Goal: Transaction & Acquisition: Purchase product/service

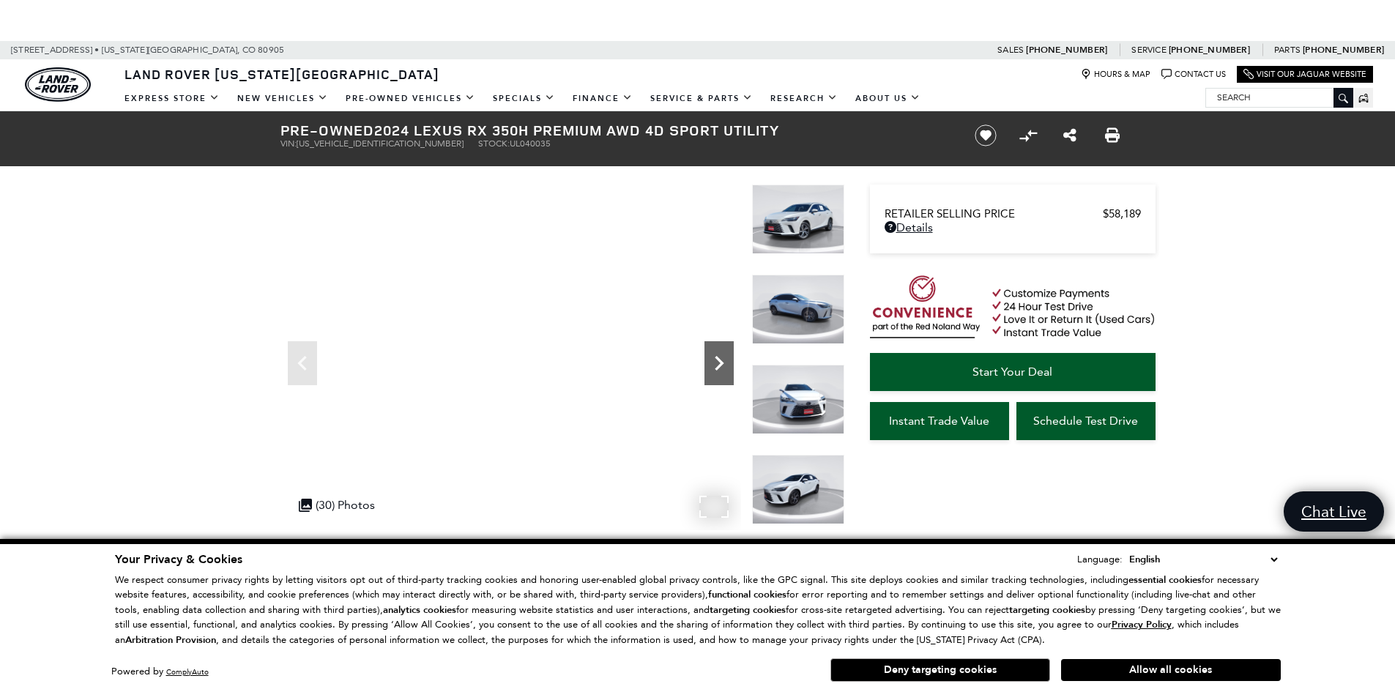
click at [720, 365] on icon "Next" at bounding box center [719, 363] width 9 height 15
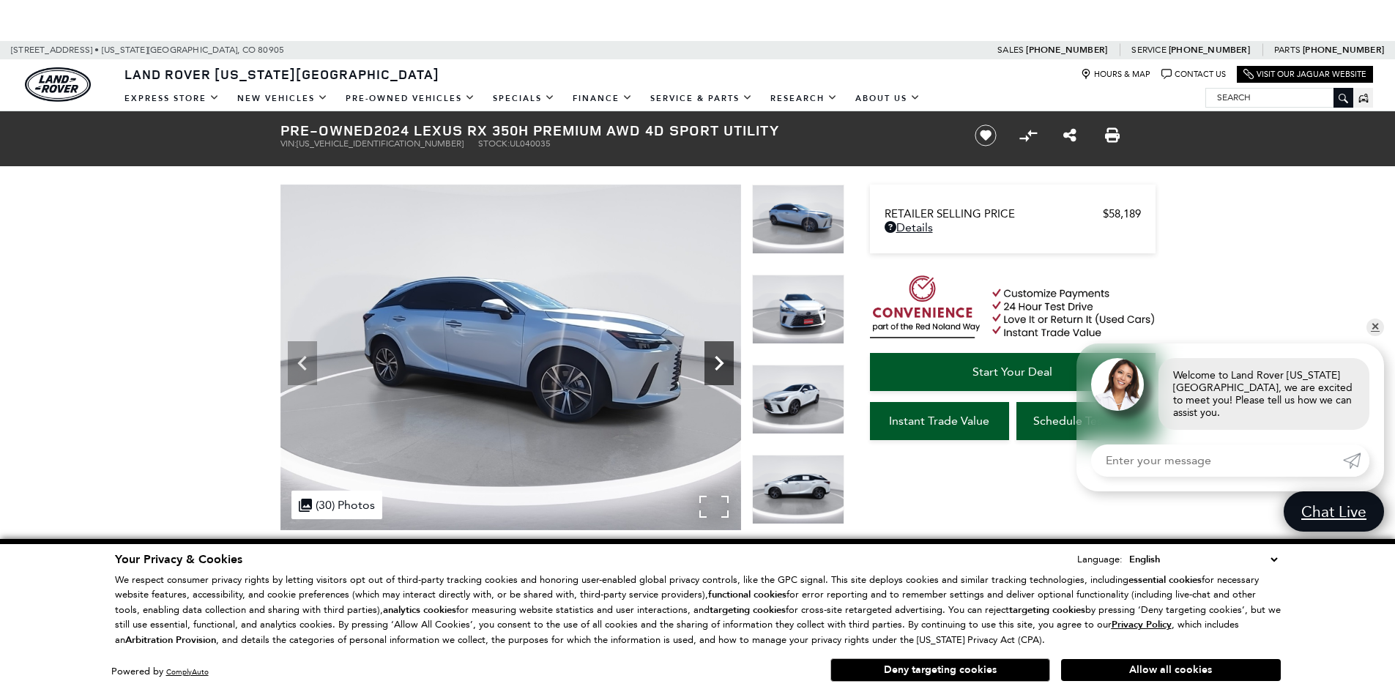
click at [720, 365] on icon "Next" at bounding box center [719, 363] width 9 height 15
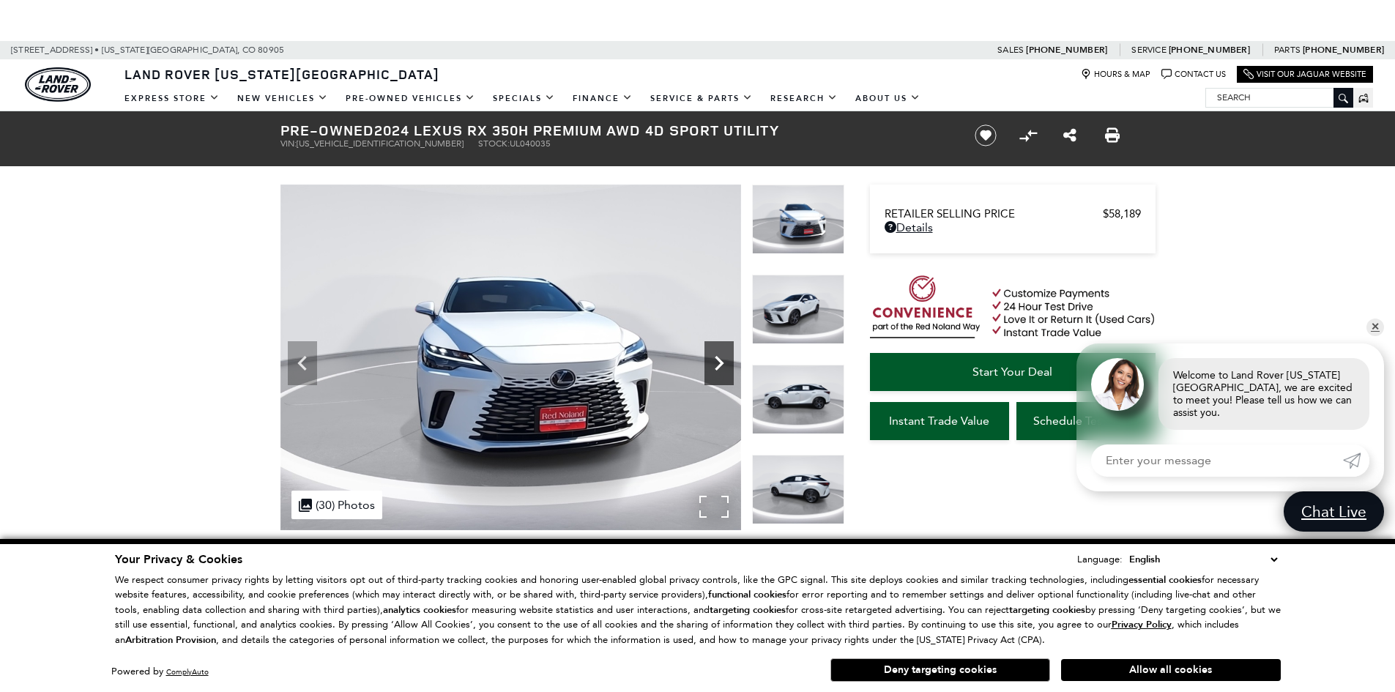
click at [719, 365] on icon "Next" at bounding box center [719, 363] width 9 height 15
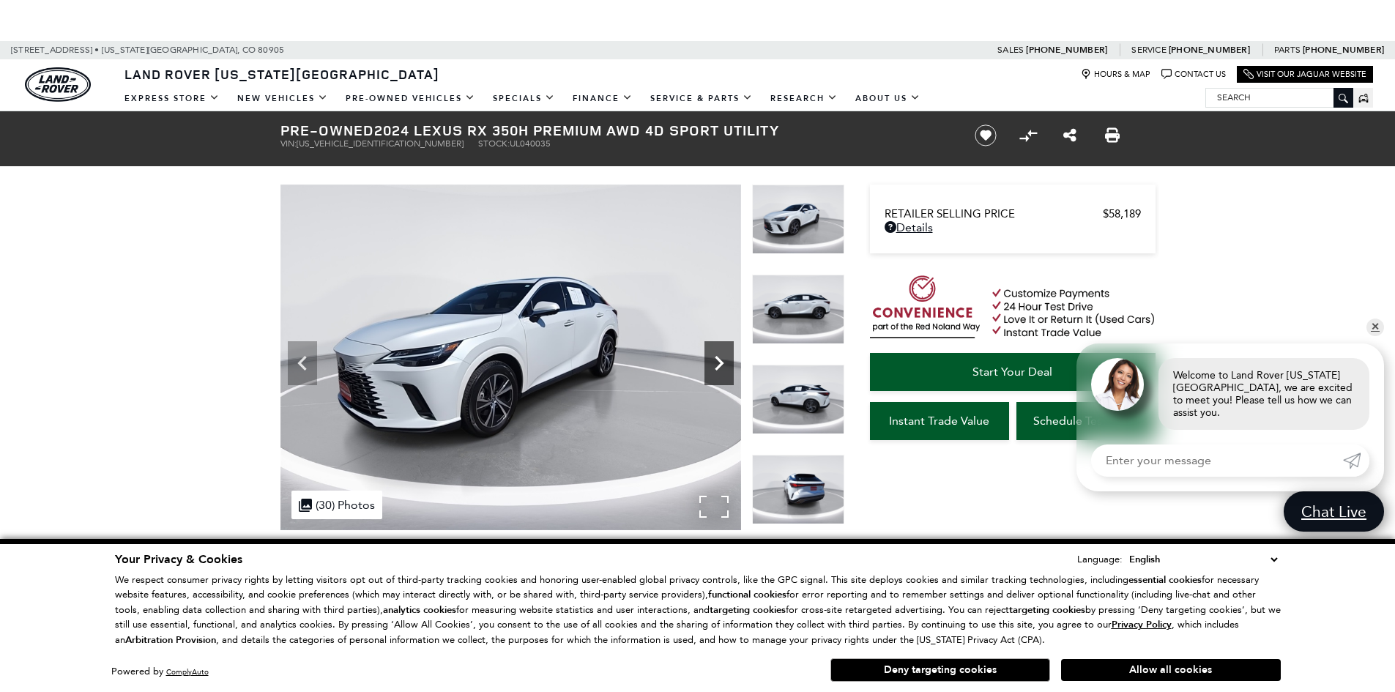
click at [719, 367] on icon "Next" at bounding box center [719, 363] width 9 height 15
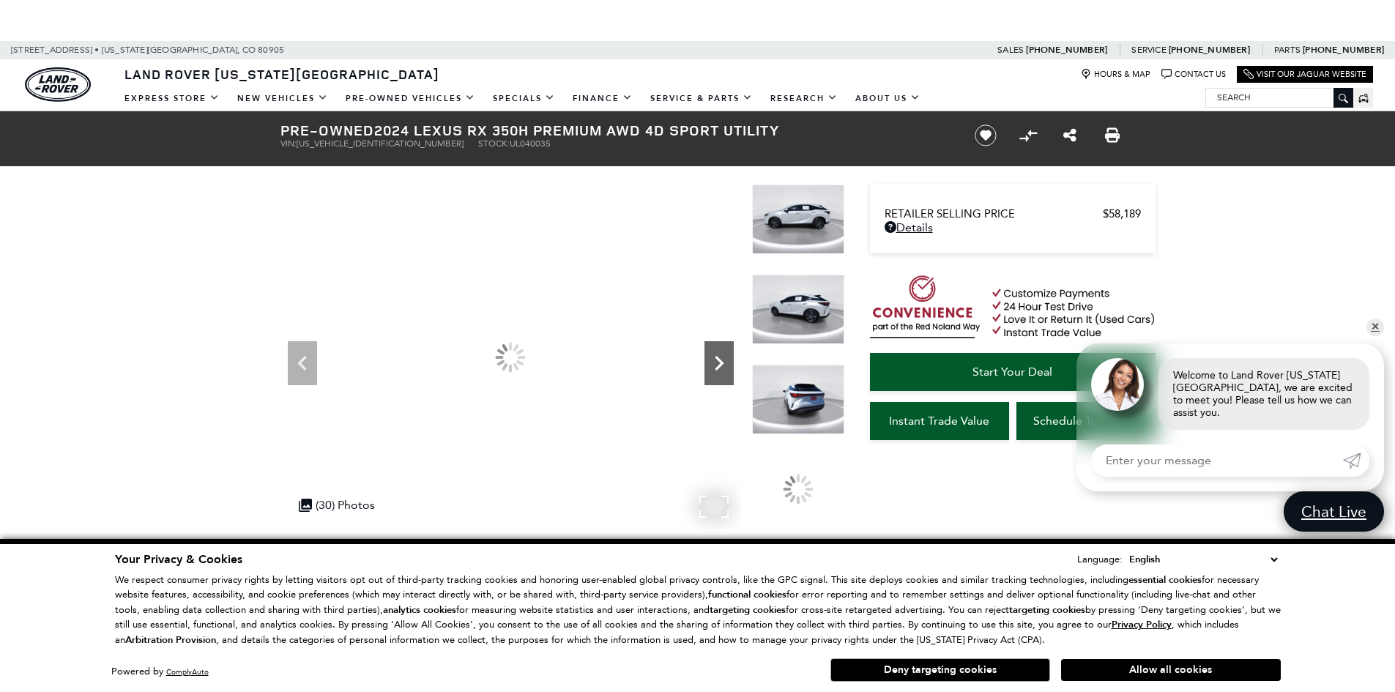
click at [719, 368] on icon "Next" at bounding box center [719, 363] width 9 height 15
click at [718, 367] on icon "Next" at bounding box center [719, 363] width 9 height 15
click at [718, 366] on icon "Next" at bounding box center [719, 363] width 9 height 15
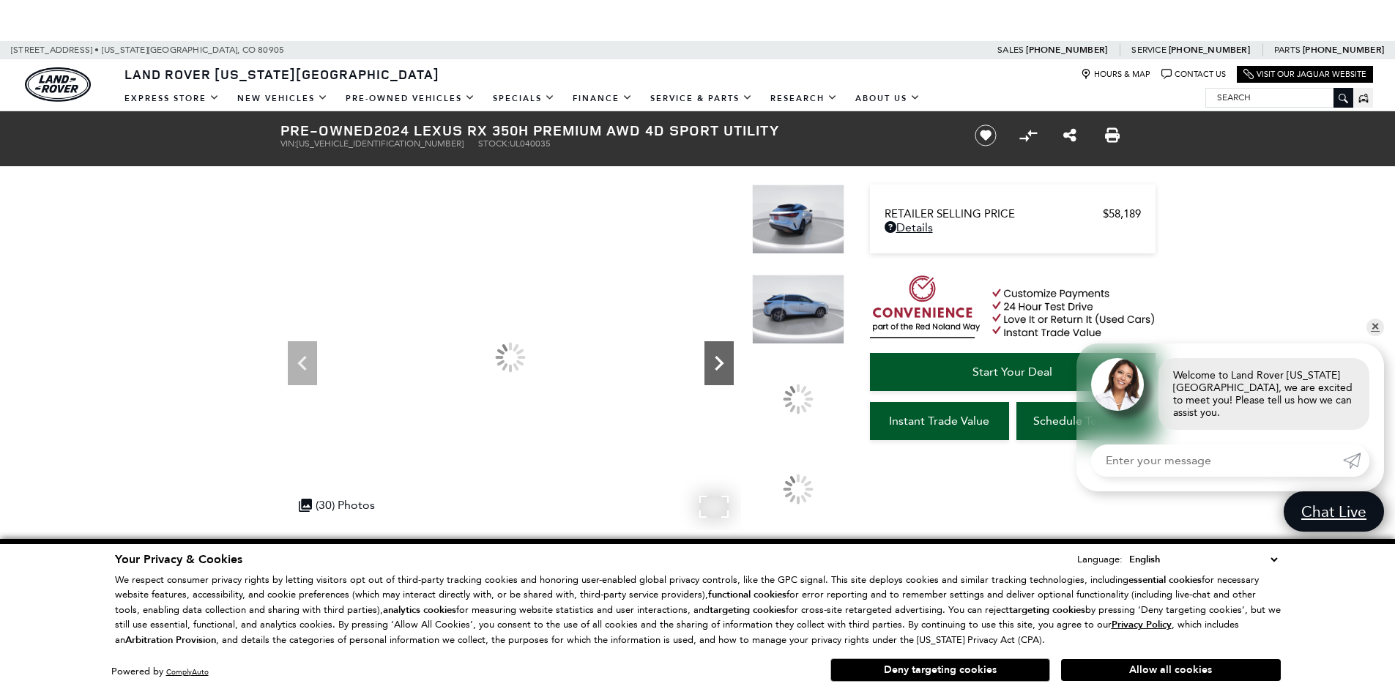
click at [718, 366] on icon "Next" at bounding box center [719, 363] width 9 height 15
